Goal: Task Accomplishment & Management: Complete application form

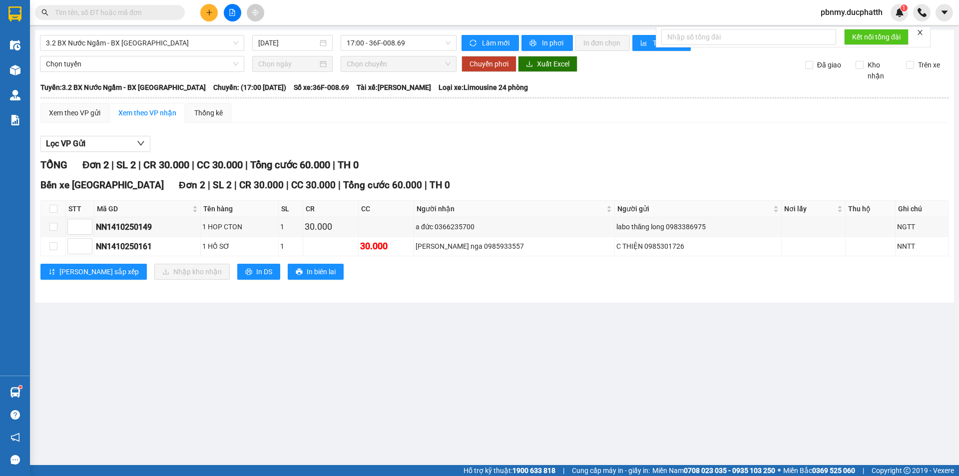
drag, startPoint x: 120, startPoint y: 16, endPoint x: 442, endPoint y: 66, distance: 325.5
click at [123, 15] on input "text" at bounding box center [114, 12] width 118 height 11
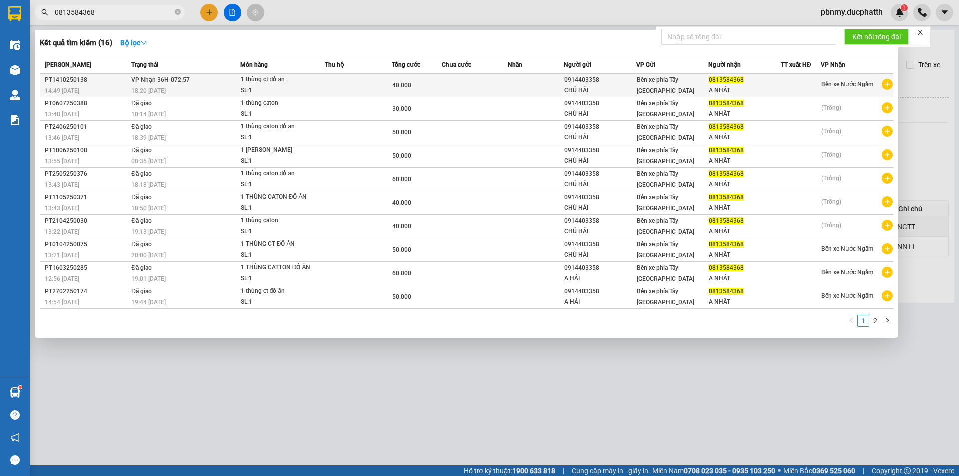
type input "0813584368"
click at [567, 88] on div "CHÚ HẢI" at bounding box center [599, 90] width 71 height 10
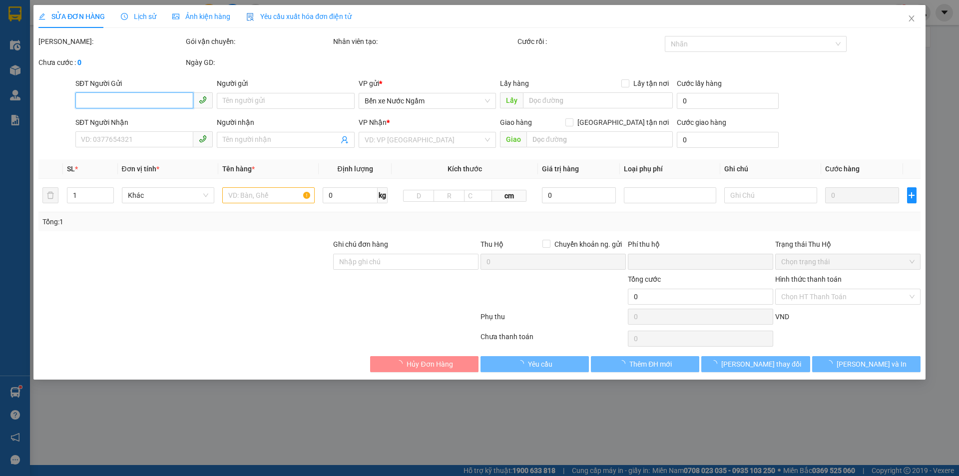
type input "0914403358"
type input "CHÚ HẢI"
type input "0813584368"
type input "A NHẤT"
type input "0"
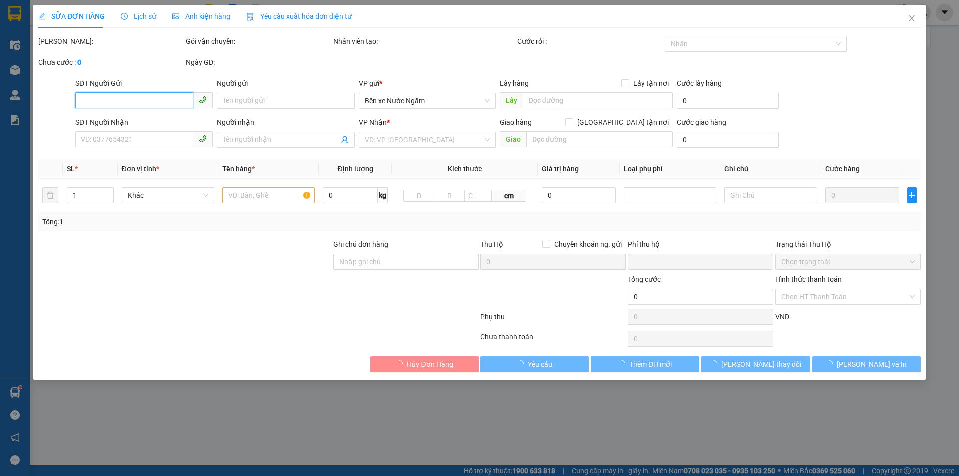
type input "40.000"
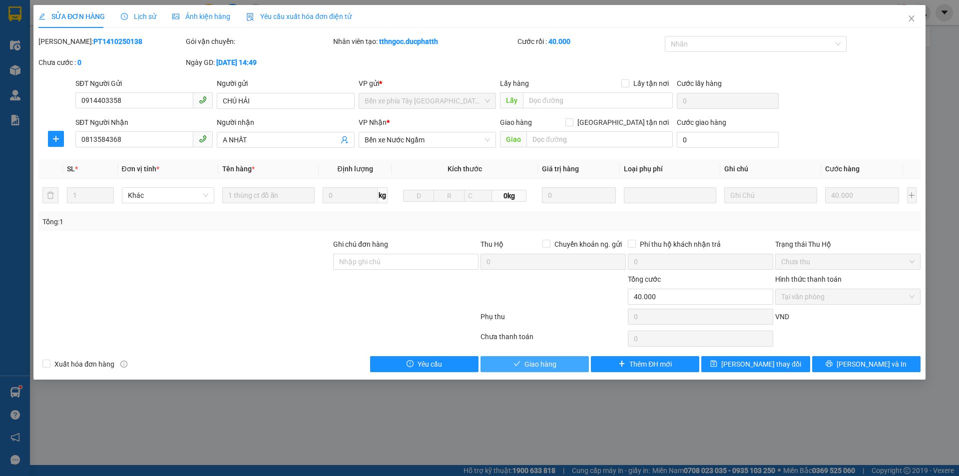
click at [528, 363] on span "Giao hàng" at bounding box center [540, 364] width 32 height 11
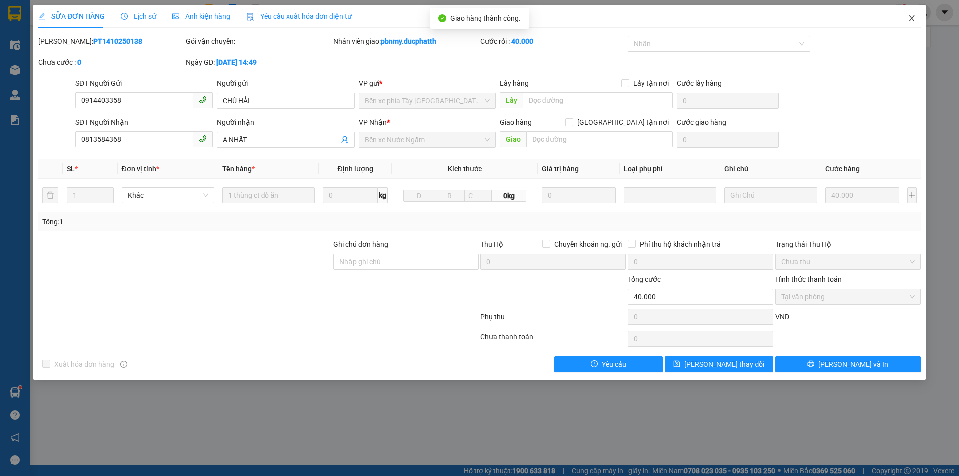
click at [911, 20] on icon "close" at bounding box center [912, 18] width 8 height 8
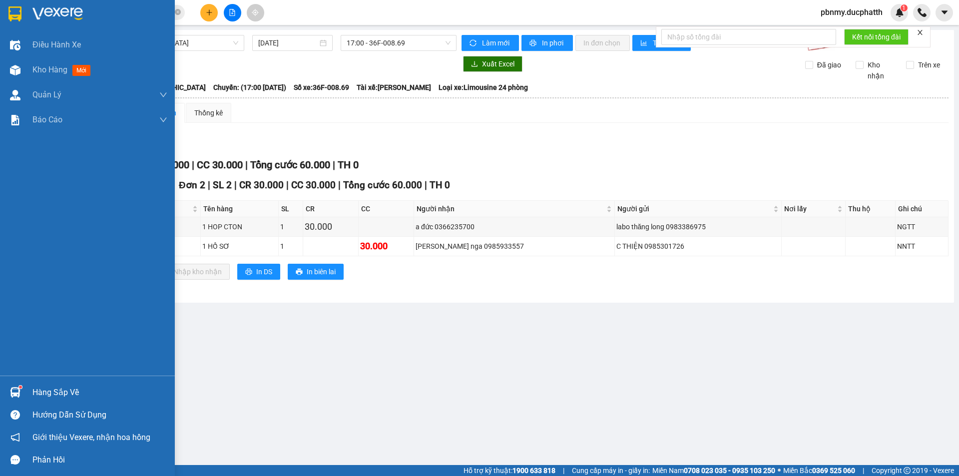
click at [55, 393] on div "Hàng sắp về" at bounding box center [99, 392] width 135 height 15
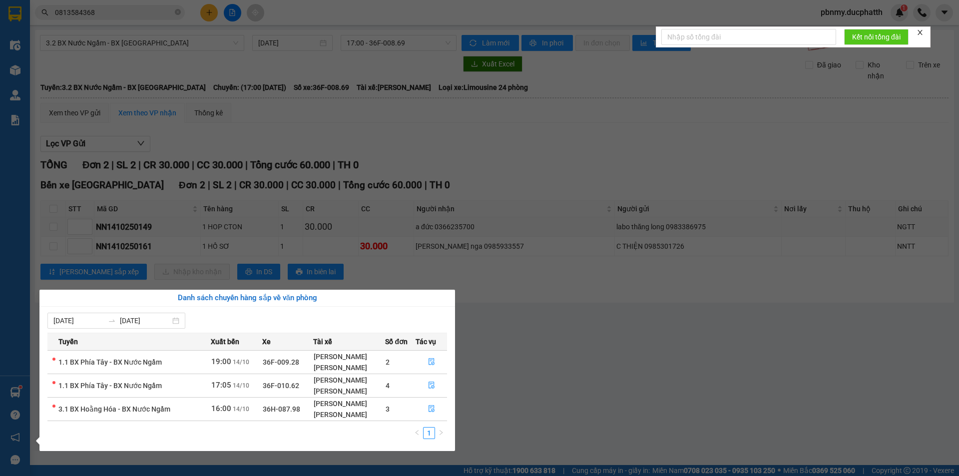
drag, startPoint x: 644, startPoint y: 388, endPoint x: 633, endPoint y: 382, distance: 12.1
click at [642, 387] on section "Kết quả tìm kiếm ( 16 ) Bộ lọc Mã ĐH Trạng thái Món hàng Thu hộ Tổng cước Chưa …" at bounding box center [479, 238] width 959 height 476
